Goal: Task Accomplishment & Management: Use online tool/utility

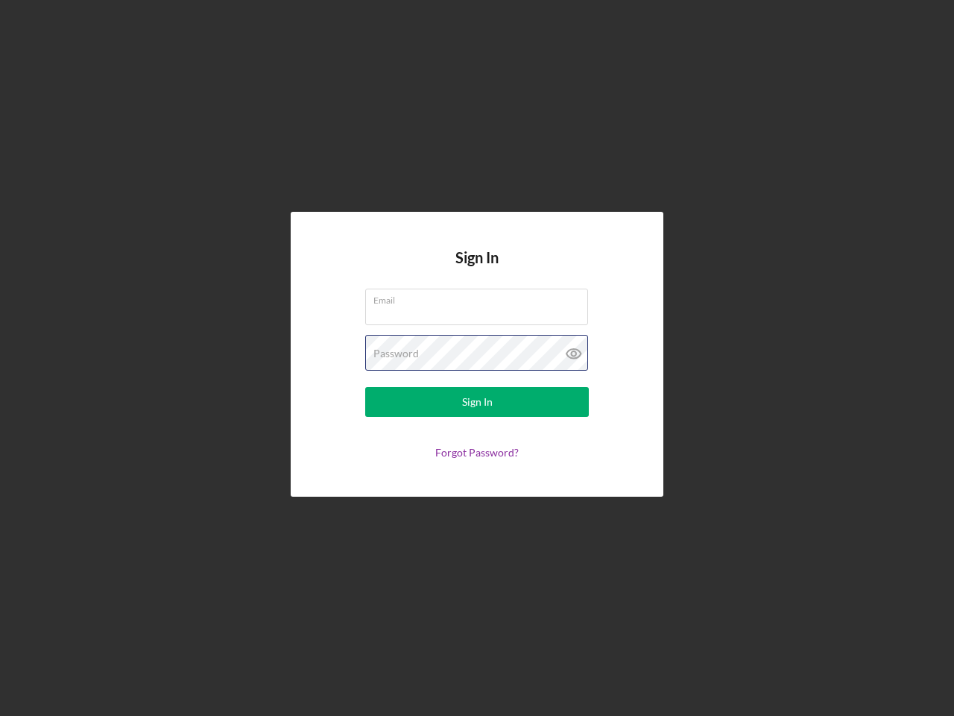
click at [477, 358] on div "Password" at bounding box center [477, 353] width 224 height 37
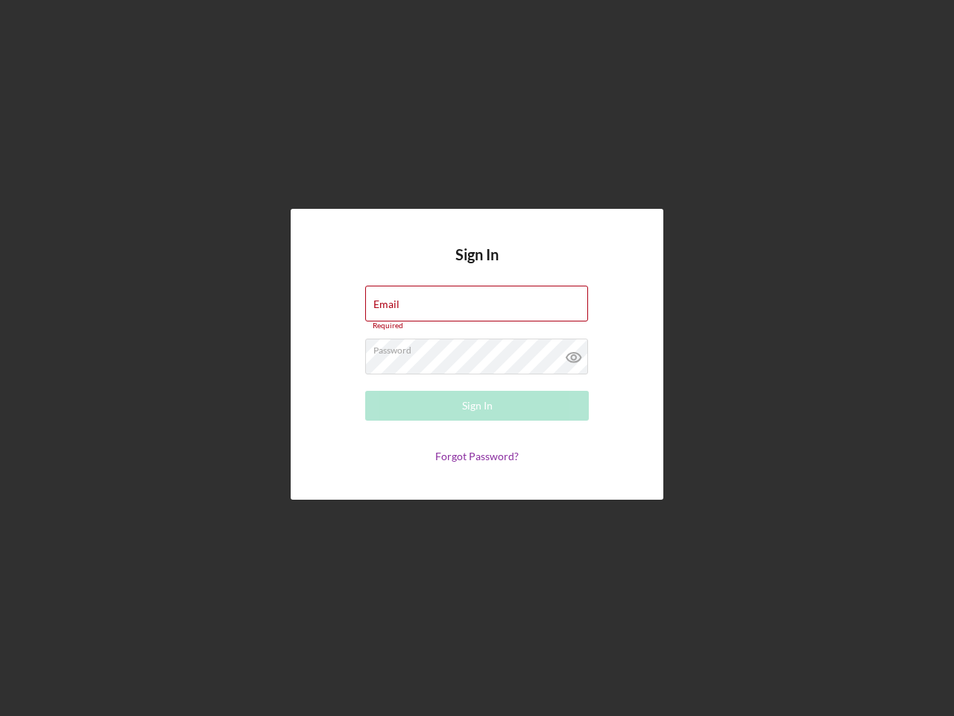
click at [574, 353] on icon at bounding box center [573, 356] width 37 height 37
